Goal: Transaction & Acquisition: Purchase product/service

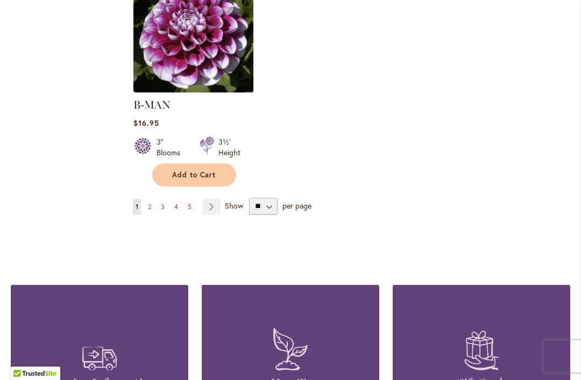
scroll to position [1508, 0]
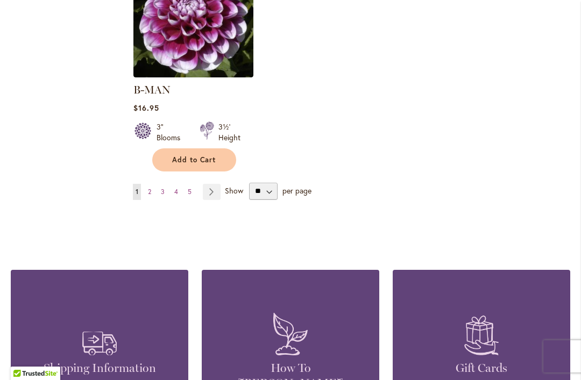
click at [154, 184] on link "Page 2" at bounding box center [149, 192] width 9 height 16
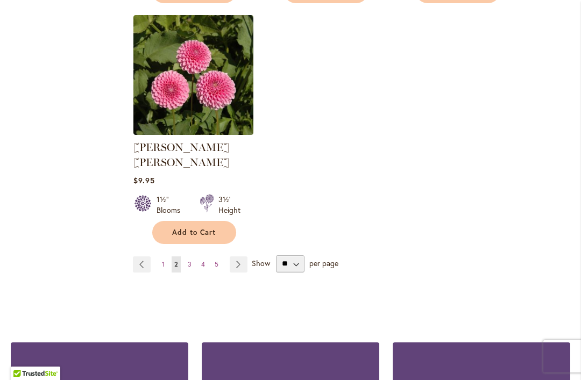
scroll to position [1480, 0]
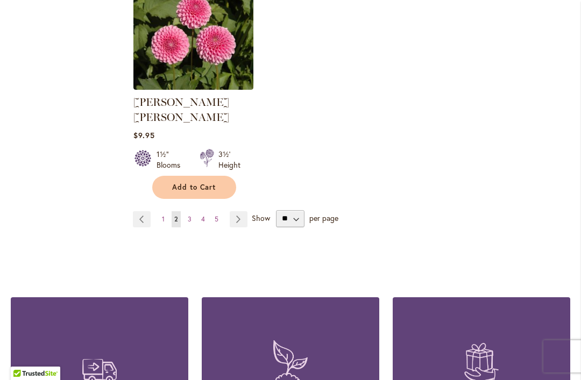
click at [191, 211] on link "Page 3" at bounding box center [189, 219] width 9 height 16
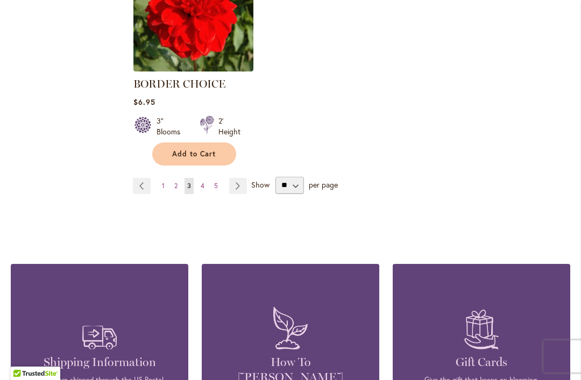
scroll to position [1498, 0]
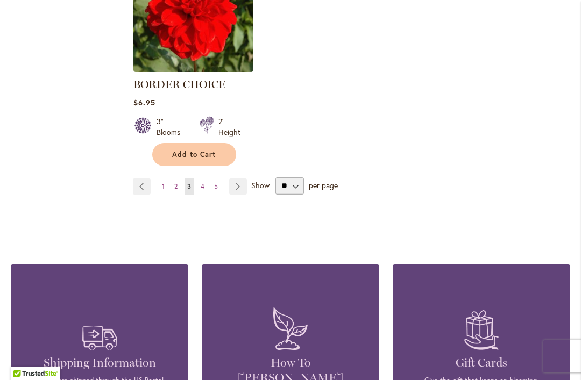
click at [203, 184] on span "4" at bounding box center [203, 186] width 4 height 8
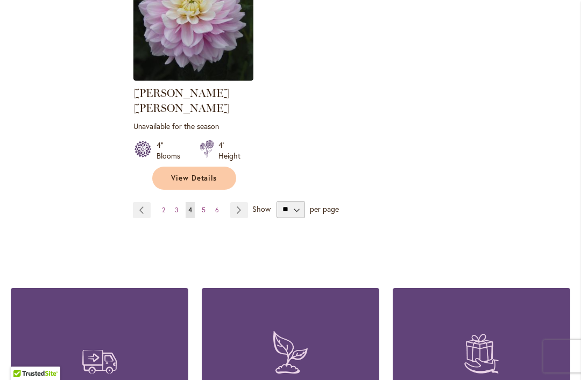
scroll to position [1512, 0]
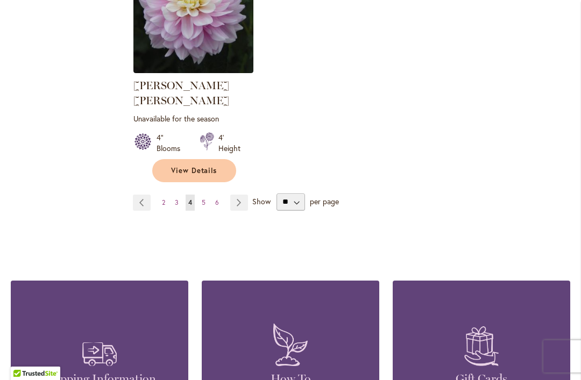
click at [204, 198] on span "5" at bounding box center [204, 202] width 4 height 8
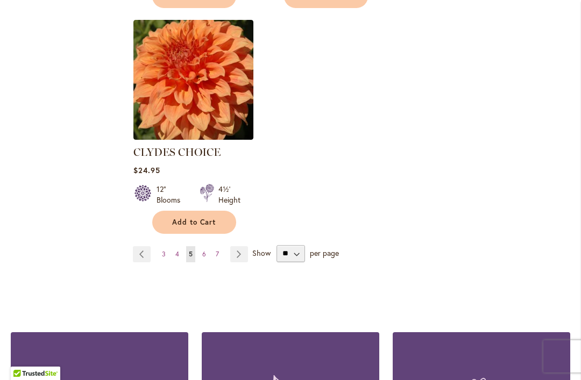
scroll to position [1467, 0]
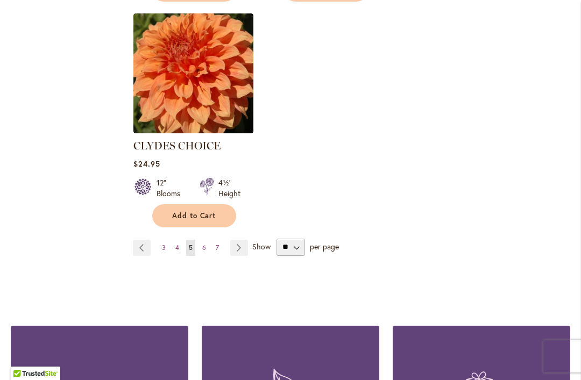
click at [203, 244] on span "6" at bounding box center [204, 248] width 4 height 8
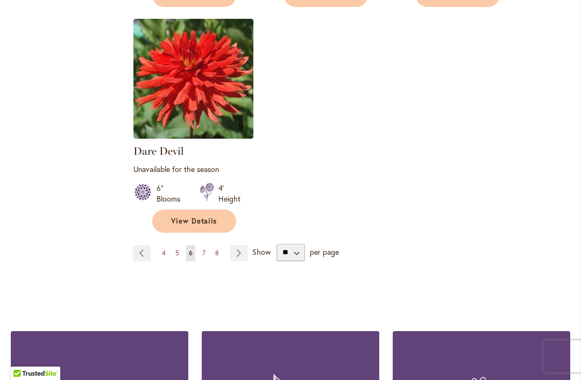
scroll to position [1475, 0]
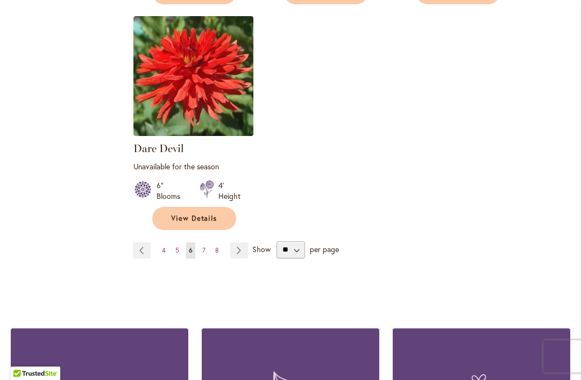
click at [208, 242] on link "Page 7" at bounding box center [203, 250] width 9 height 16
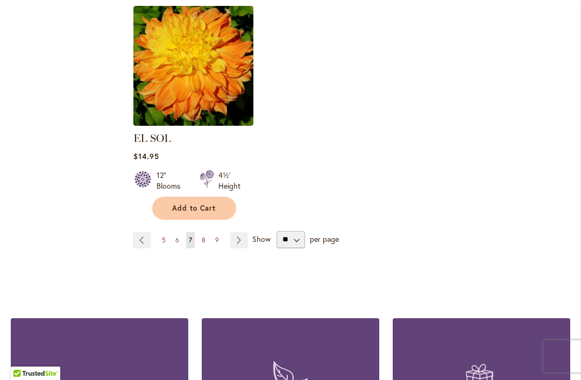
scroll to position [1460, 0]
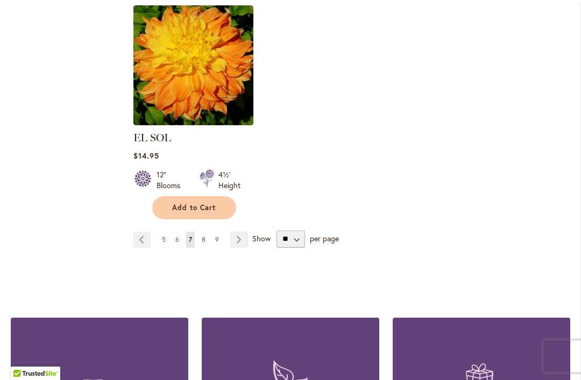
click at [204, 235] on span "8" at bounding box center [204, 239] width 4 height 8
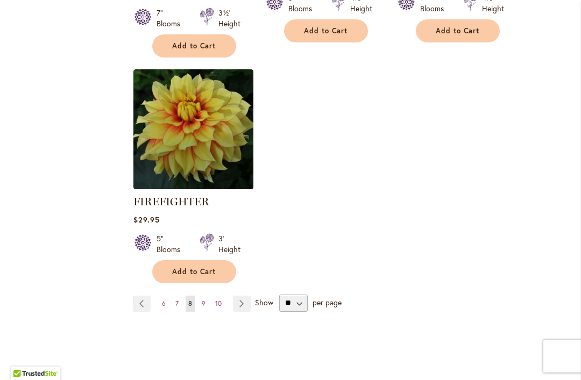
scroll to position [1505, 0]
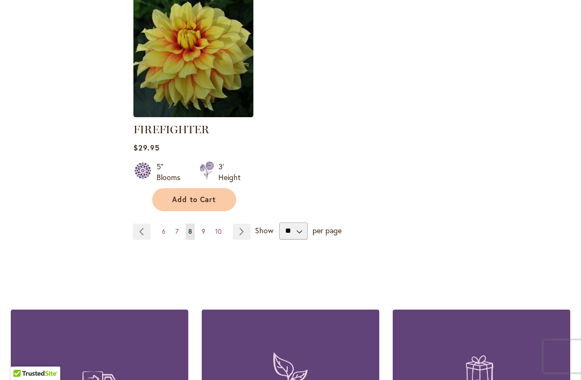
click at [203, 231] on span "9" at bounding box center [204, 231] width 4 height 8
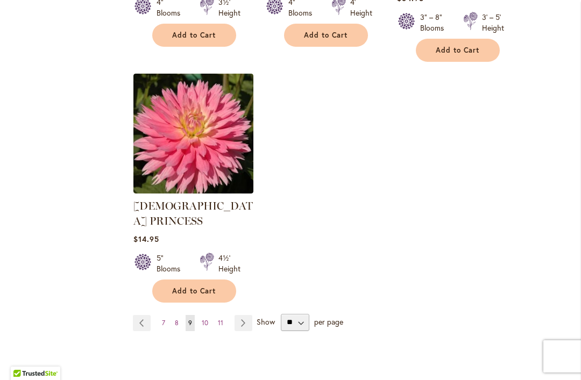
scroll to position [1438, 0]
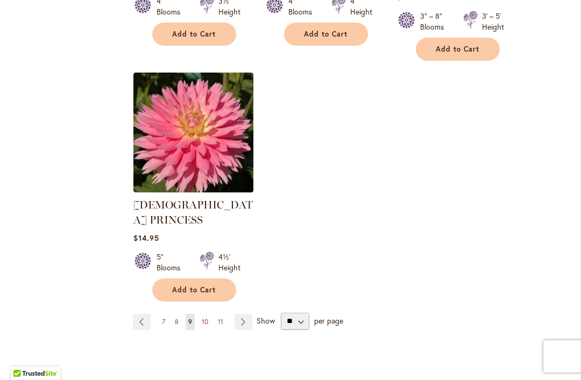
click at [207, 318] on span "10" at bounding box center [205, 322] width 6 height 8
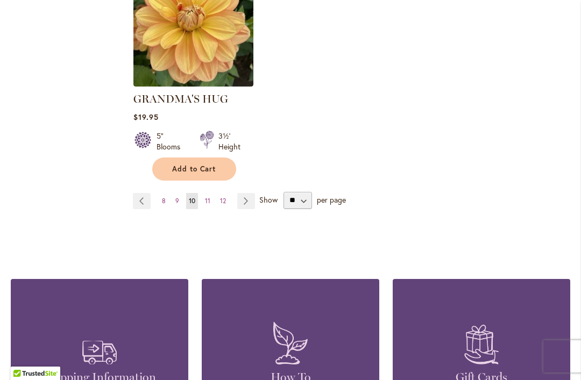
scroll to position [1499, 0]
click at [209, 197] on span "11" at bounding box center [207, 201] width 5 height 8
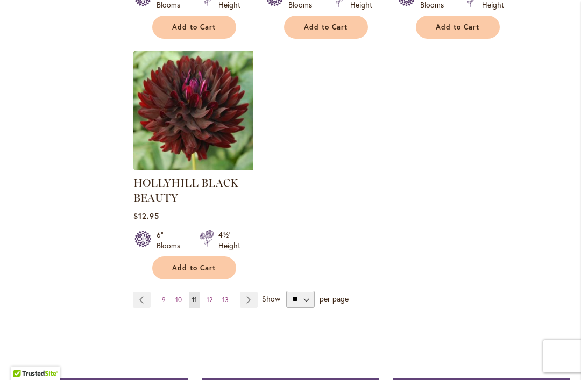
scroll to position [1460, 0]
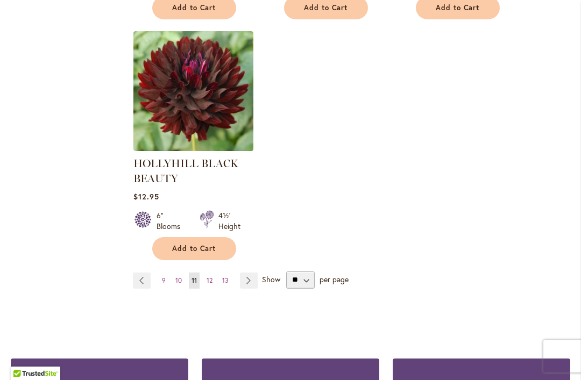
click at [211, 283] on span "12" at bounding box center [209, 280] width 6 height 8
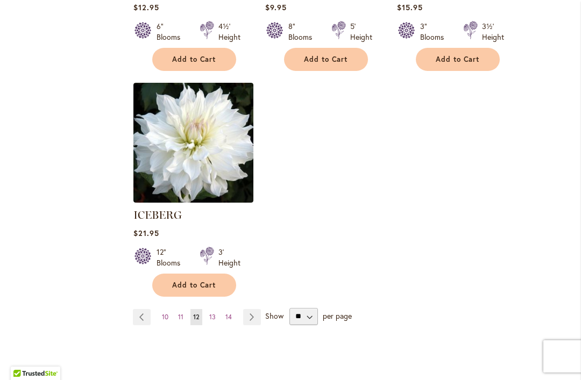
scroll to position [1383, 0]
click at [212, 313] on span "13" at bounding box center [212, 317] width 6 height 8
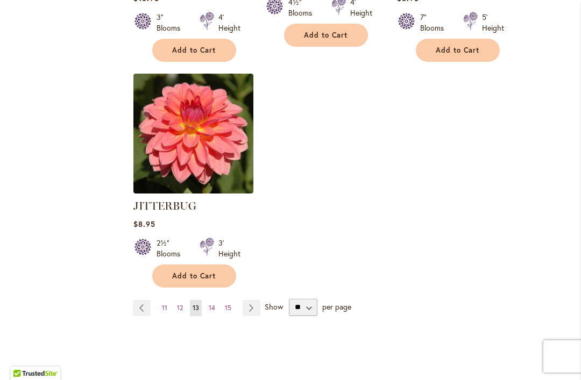
scroll to position [1418, 0]
click at [213, 303] on span "14" at bounding box center [212, 307] width 6 height 8
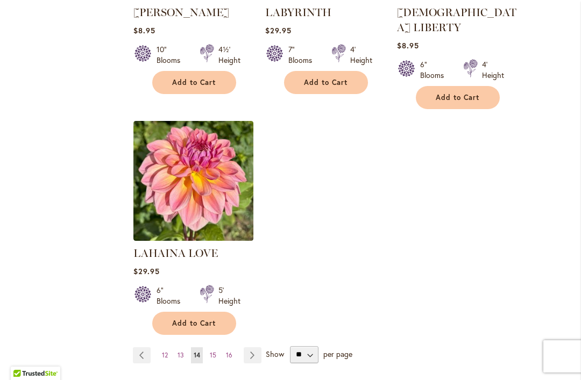
scroll to position [1342, 0]
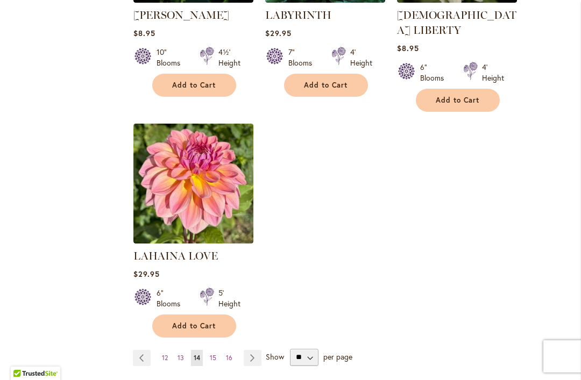
click at [216, 350] on link "Page 15" at bounding box center [213, 358] width 12 height 16
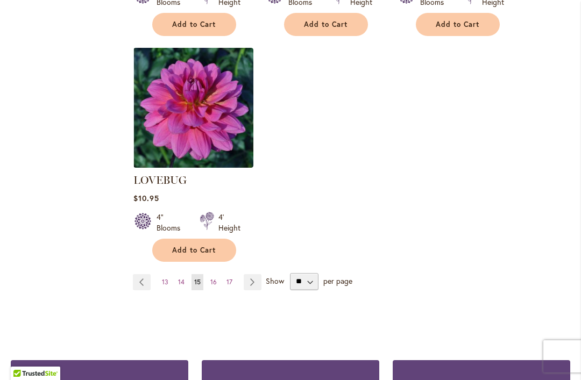
scroll to position [1433, 0]
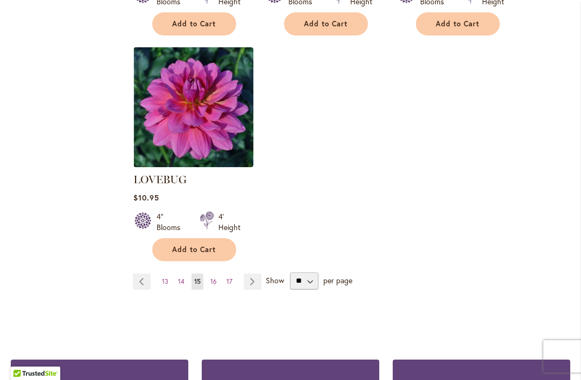
click at [216, 277] on span "16" at bounding box center [213, 281] width 6 height 8
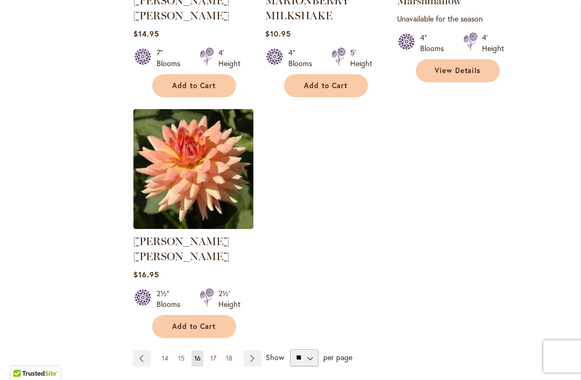
scroll to position [1372, 0]
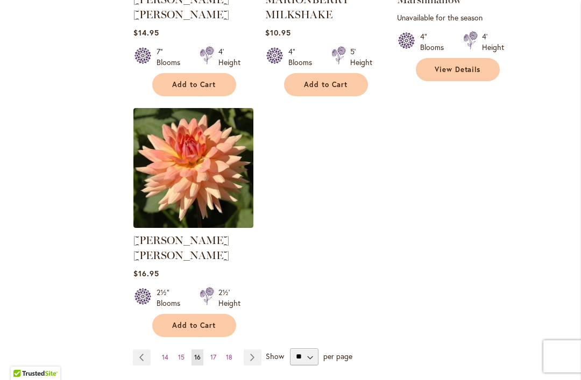
click at [216, 349] on link "Page 17" at bounding box center [213, 357] width 11 height 16
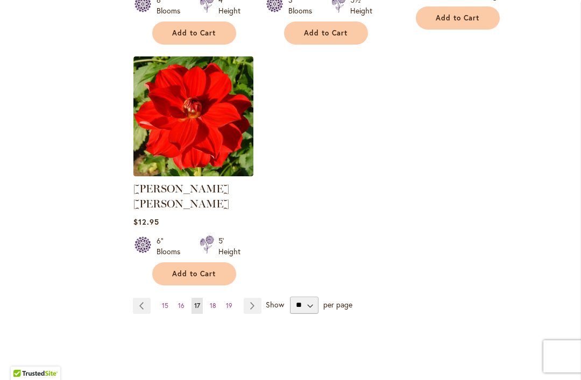
scroll to position [1425, 0]
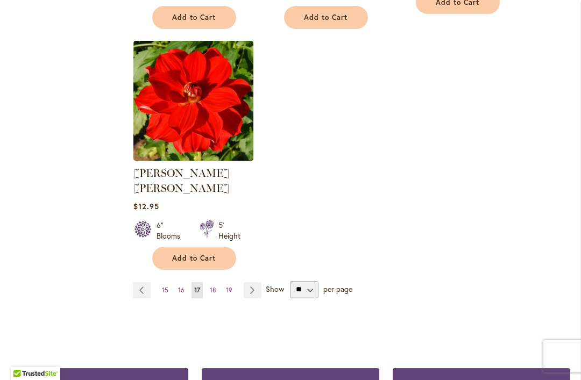
click at [217, 282] on link "Page 18" at bounding box center [213, 290] width 12 height 16
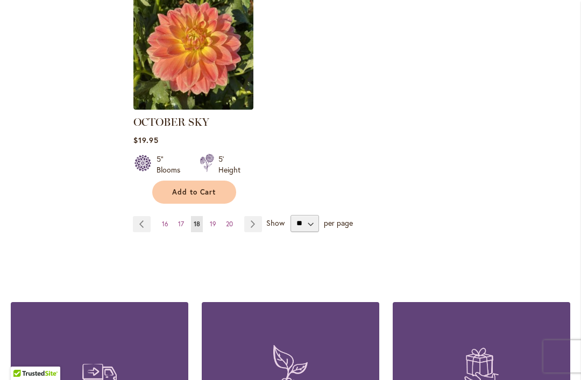
scroll to position [1477, 0]
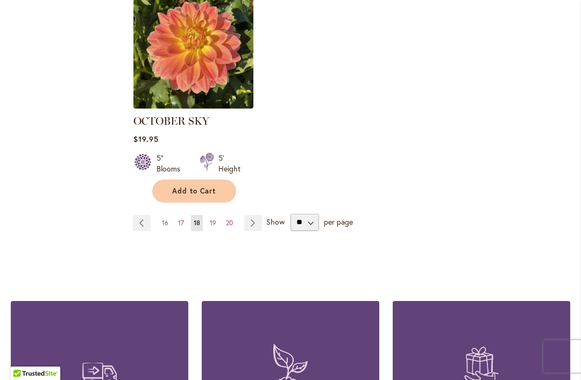
click at [217, 215] on link "Page 19" at bounding box center [213, 223] width 12 height 16
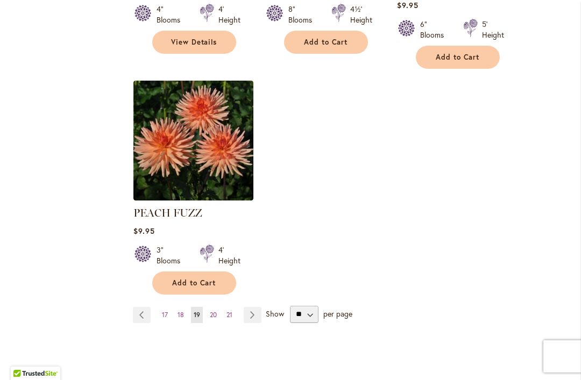
scroll to position [1401, 0]
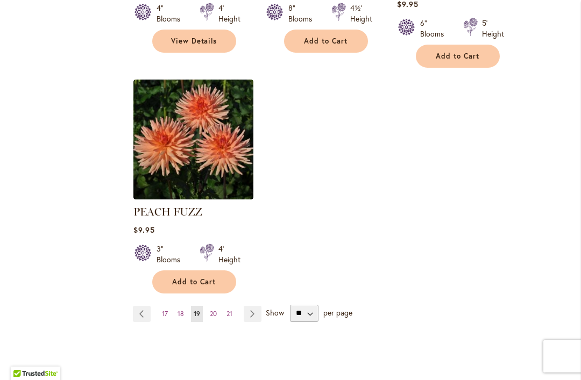
click at [214, 310] on span "20" at bounding box center [213, 314] width 7 height 8
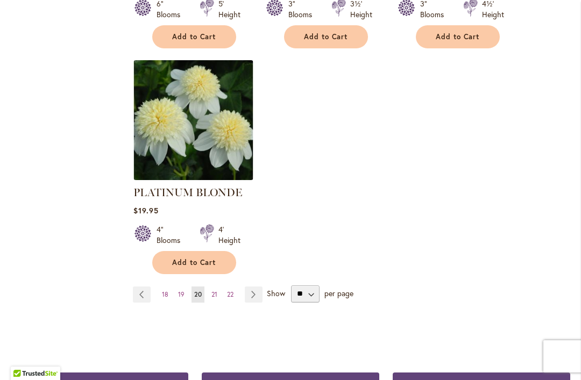
scroll to position [1458, 0]
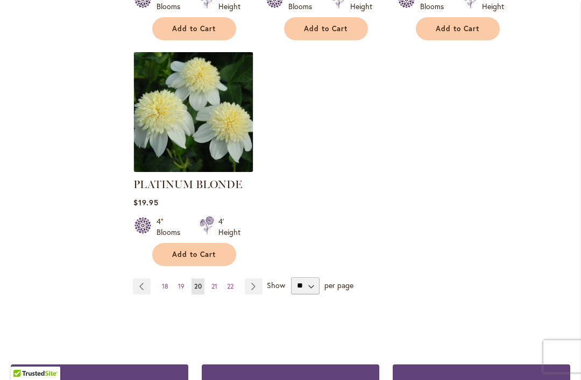
click at [216, 282] on span "21" at bounding box center [214, 286] width 6 height 8
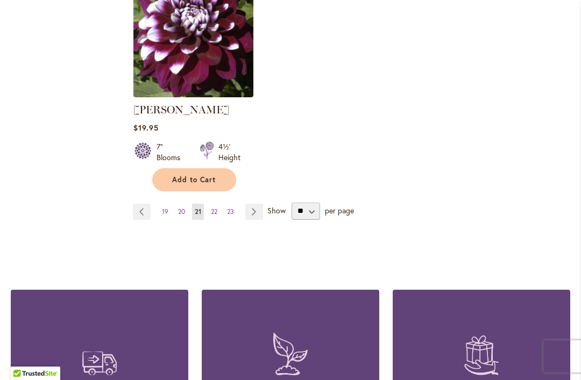
scroll to position [1489, 0]
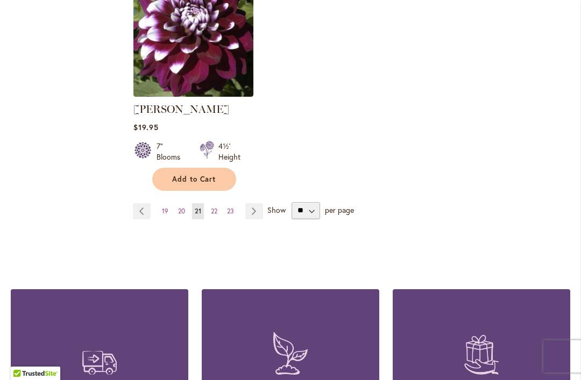
click at [219, 211] on link "Page 22" at bounding box center [214, 211] width 12 height 16
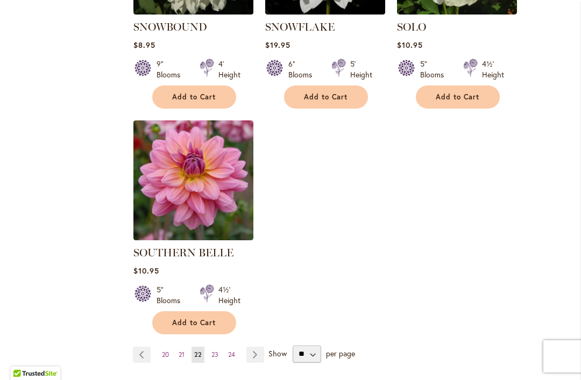
scroll to position [1347, 0]
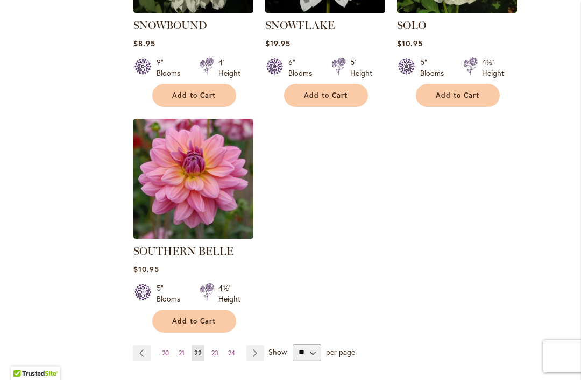
click at [217, 349] on span "23" at bounding box center [214, 353] width 7 height 8
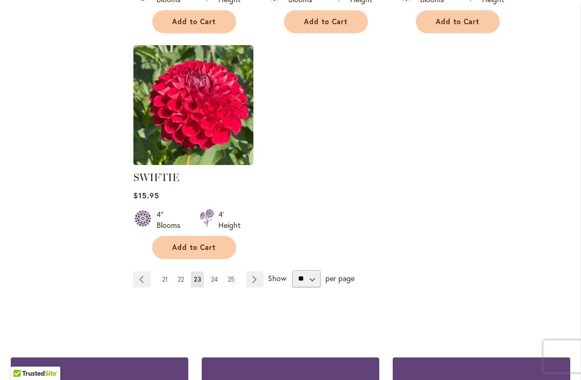
scroll to position [1421, 0]
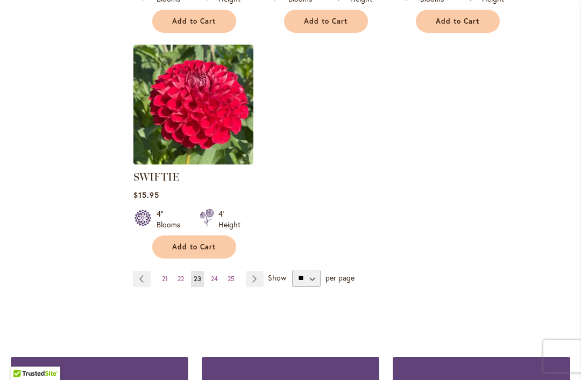
click at [216, 282] on span "24" at bounding box center [214, 279] width 7 height 8
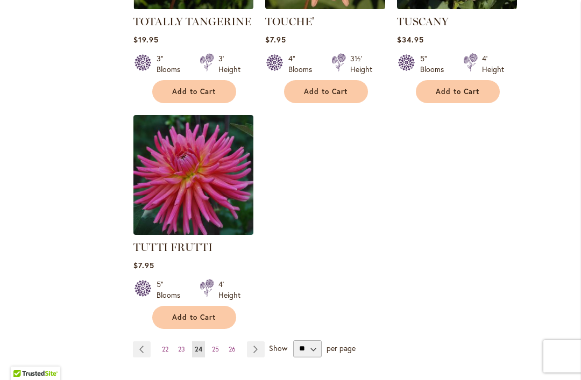
scroll to position [1351, 0]
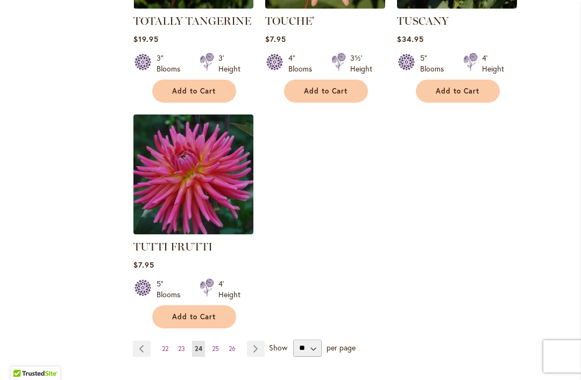
click at [218, 345] on span "25" at bounding box center [215, 349] width 7 height 8
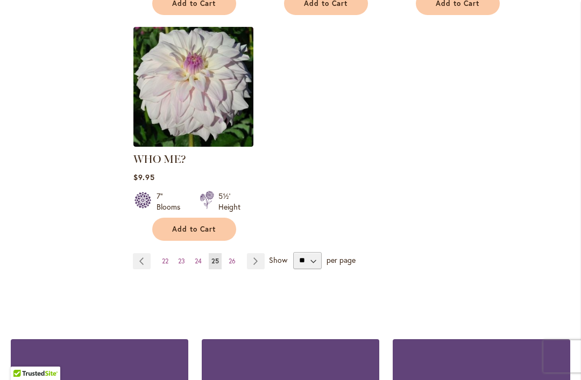
scroll to position [1443, 0]
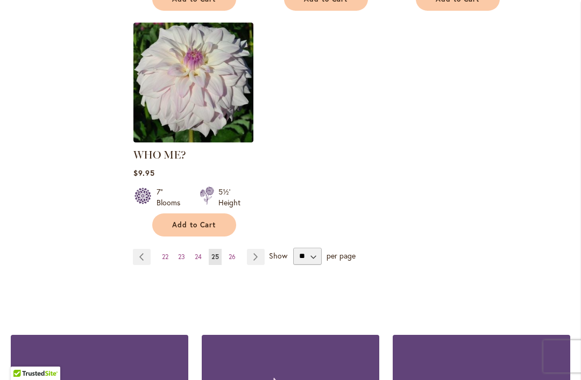
click at [235, 253] on span "26" at bounding box center [231, 257] width 7 height 8
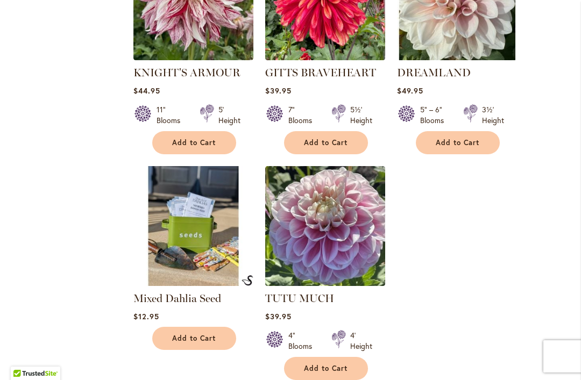
scroll to position [1033, 0]
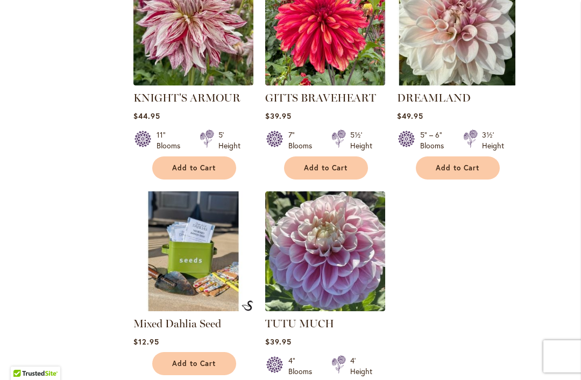
click at [458, 43] on img at bounding box center [457, 26] width 120 height 120
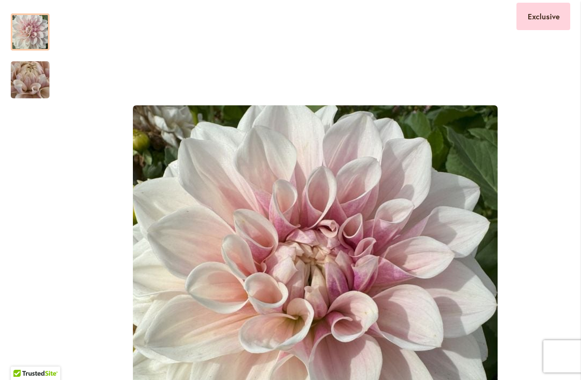
scroll to position [195, 0]
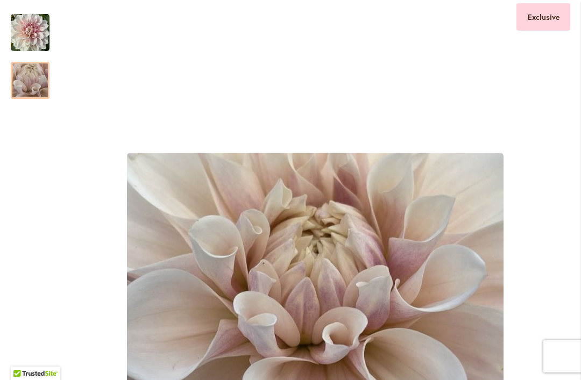
click at [29, 82] on img "DREAMLAND" at bounding box center [29, 81] width 77 height 58
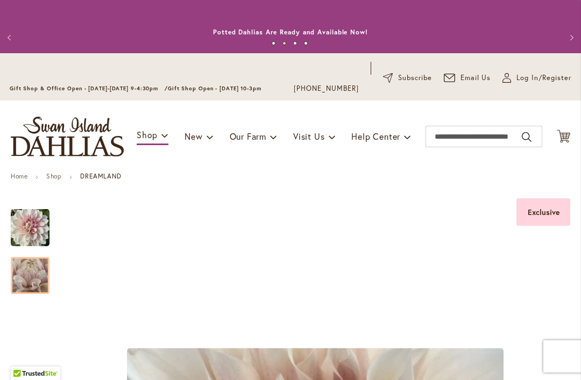
scroll to position [0, 0]
click at [480, 139] on input "Search" at bounding box center [483, 137] width 117 height 22
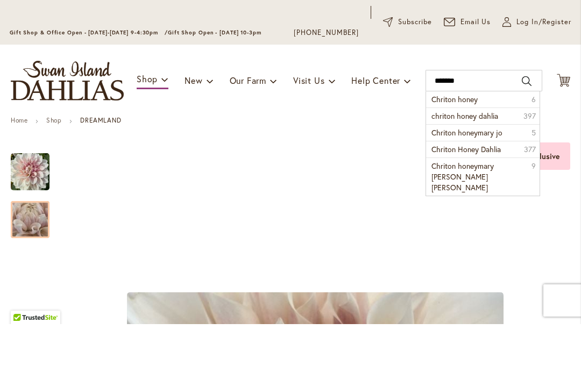
click at [463, 150] on span "Chriton honey" at bounding box center [454, 155] width 46 height 10
type input "**********"
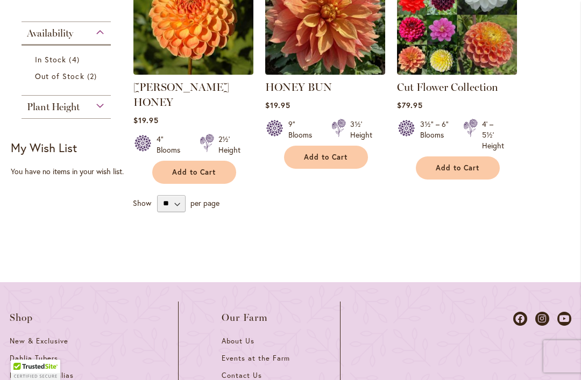
scroll to position [647, 0]
click at [183, 41] on img at bounding box center [193, 15] width 120 height 120
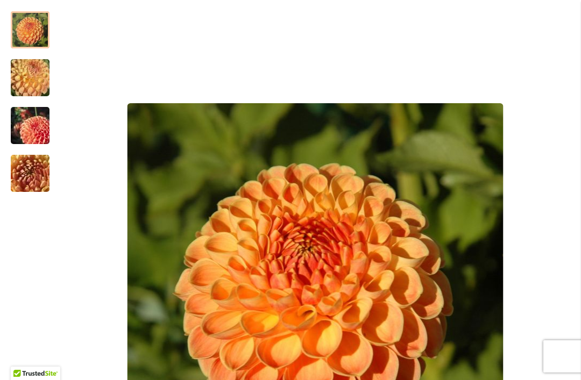
scroll to position [190, 0]
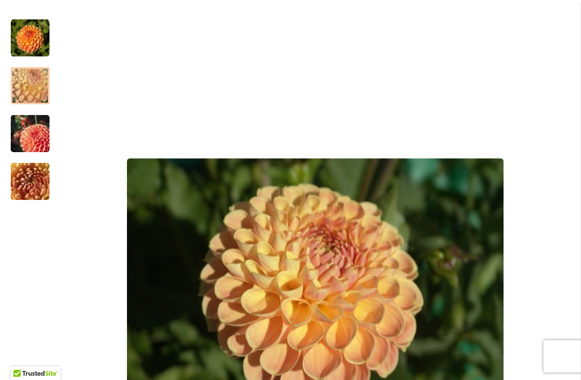
click at [26, 78] on div at bounding box center [30, 85] width 39 height 37
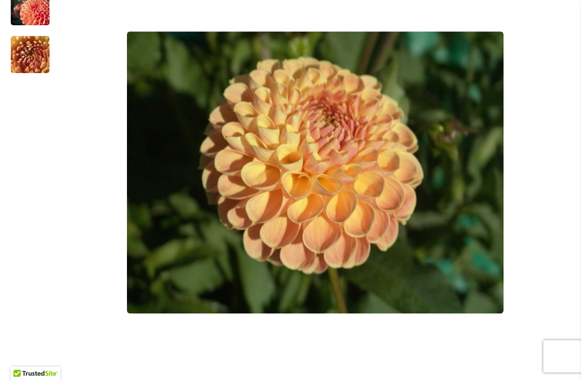
scroll to position [196, 0]
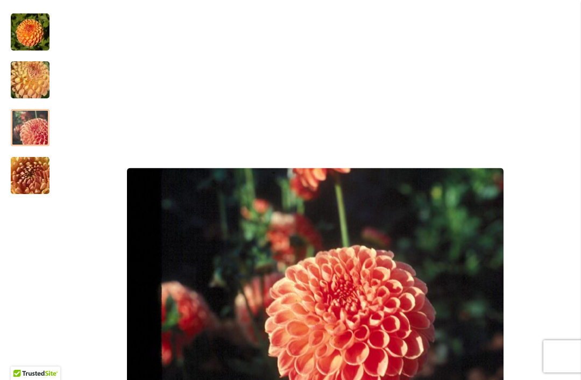
click at [33, 120] on div at bounding box center [30, 127] width 39 height 37
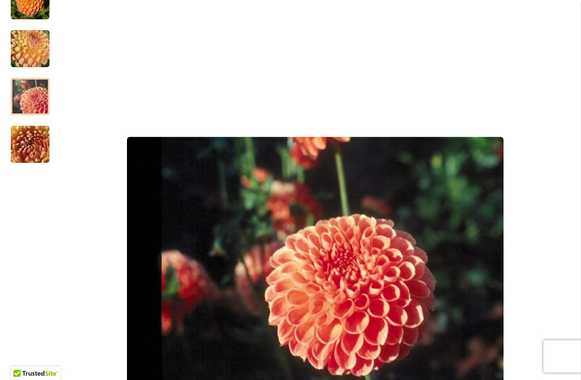
scroll to position [225, 0]
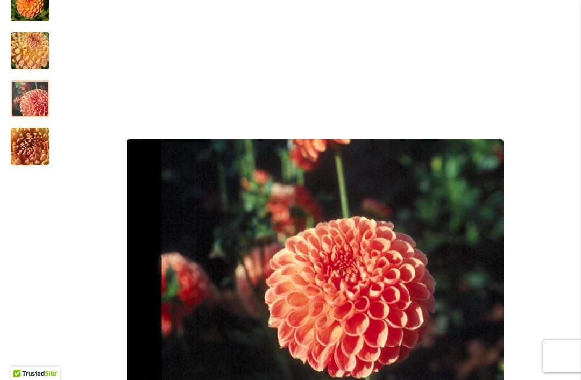
click at [30, 147] on img "CRICHTON HONEY" at bounding box center [29, 147] width 77 height 58
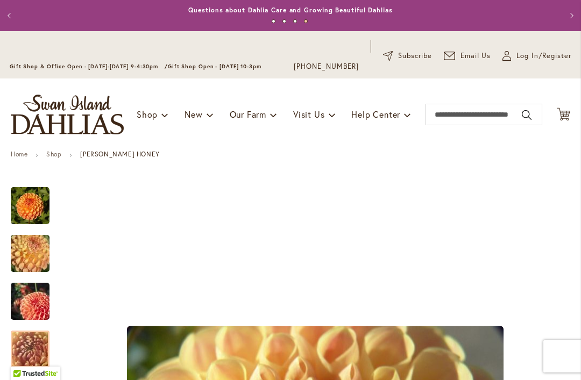
scroll to position [21, 0]
